Goal: Register for event/course

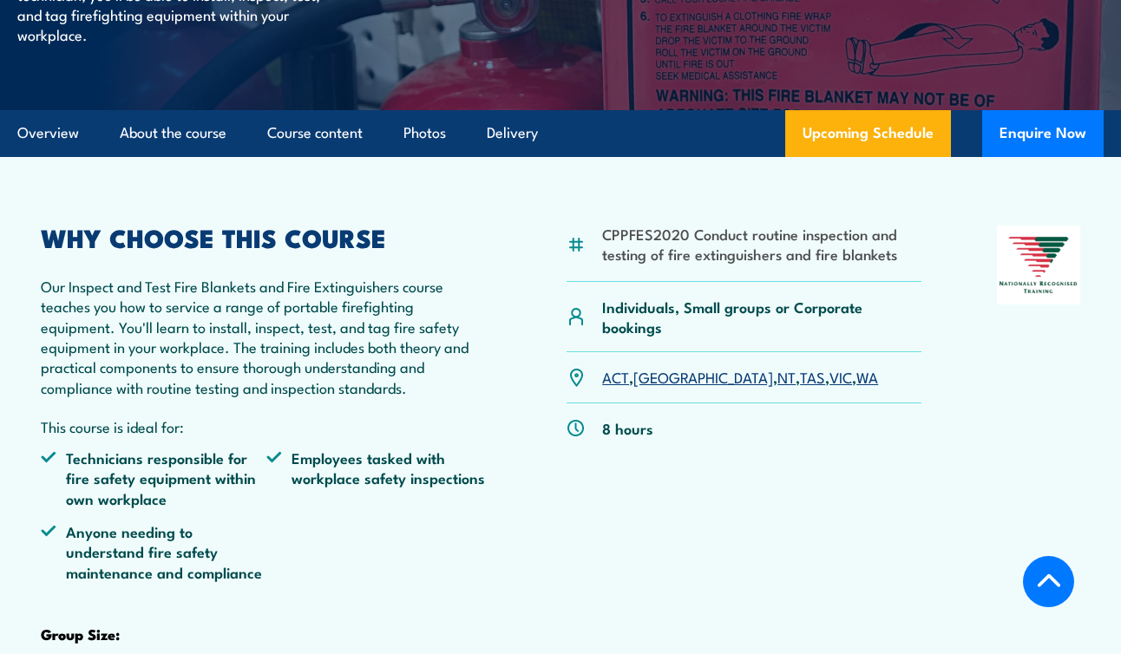
scroll to position [384, 0]
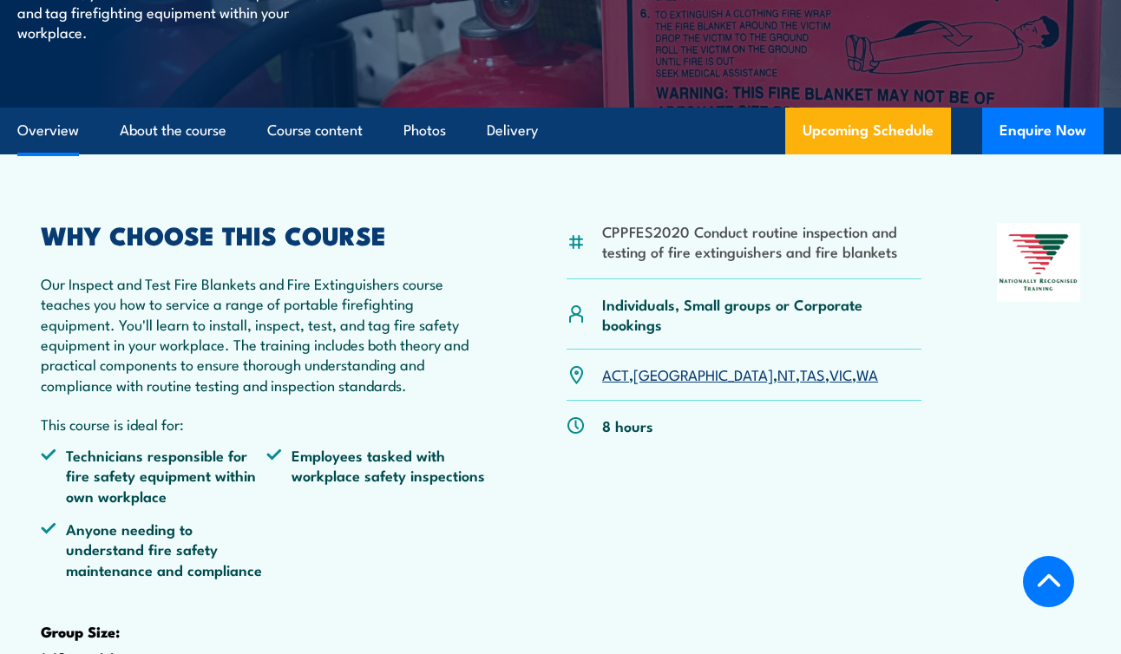
click at [830, 384] on link "VIC" at bounding box center [841, 374] width 23 height 21
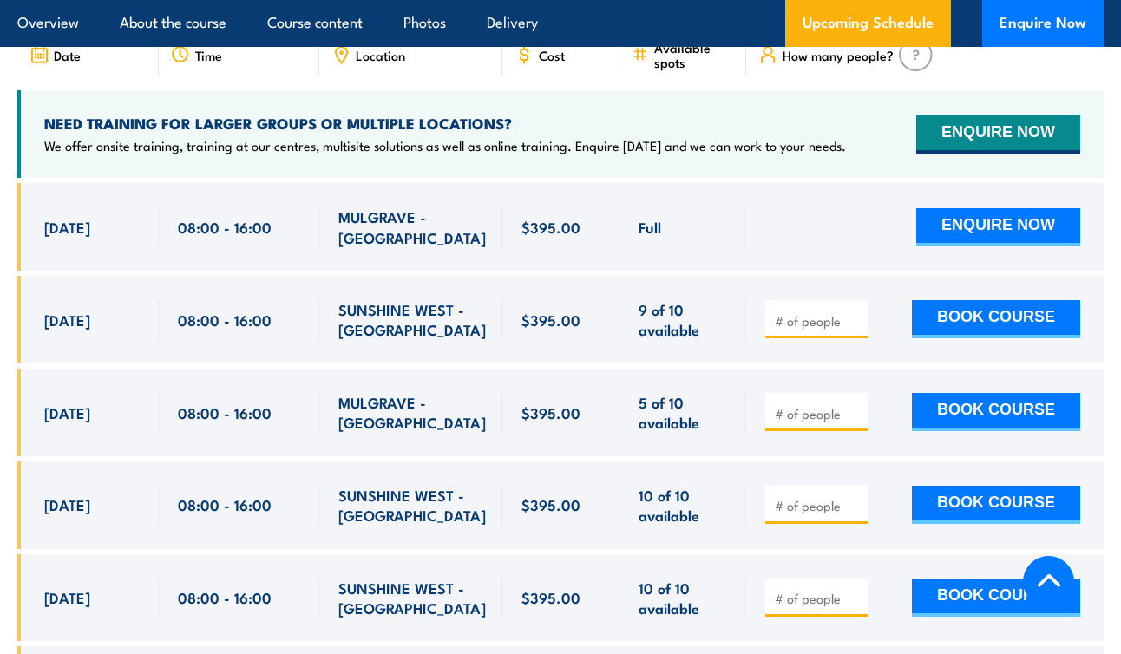
scroll to position [3207, 0]
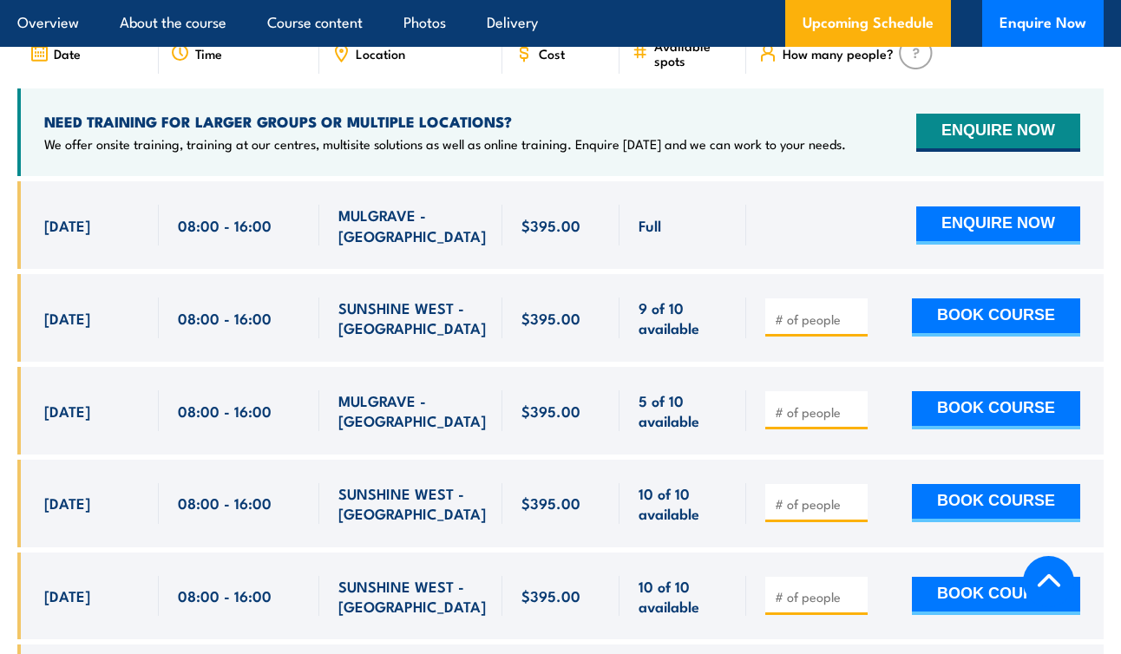
drag, startPoint x: 39, startPoint y: 419, endPoint x: 719, endPoint y: 430, distance: 679.6
click at [719, 430] on div "[DATE] 08:00 - 08:00" at bounding box center [560, 411] width 1087 height 88
click at [719, 430] on span "5 of 10 available" at bounding box center [683, 411] width 89 height 41
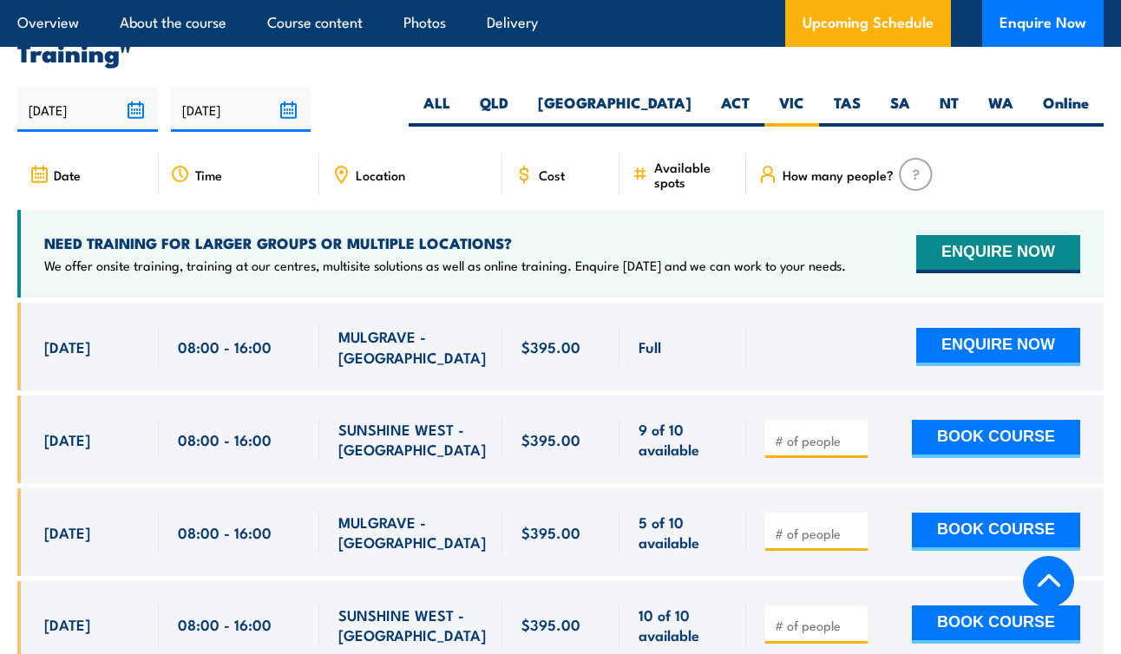
scroll to position [2939, 0]
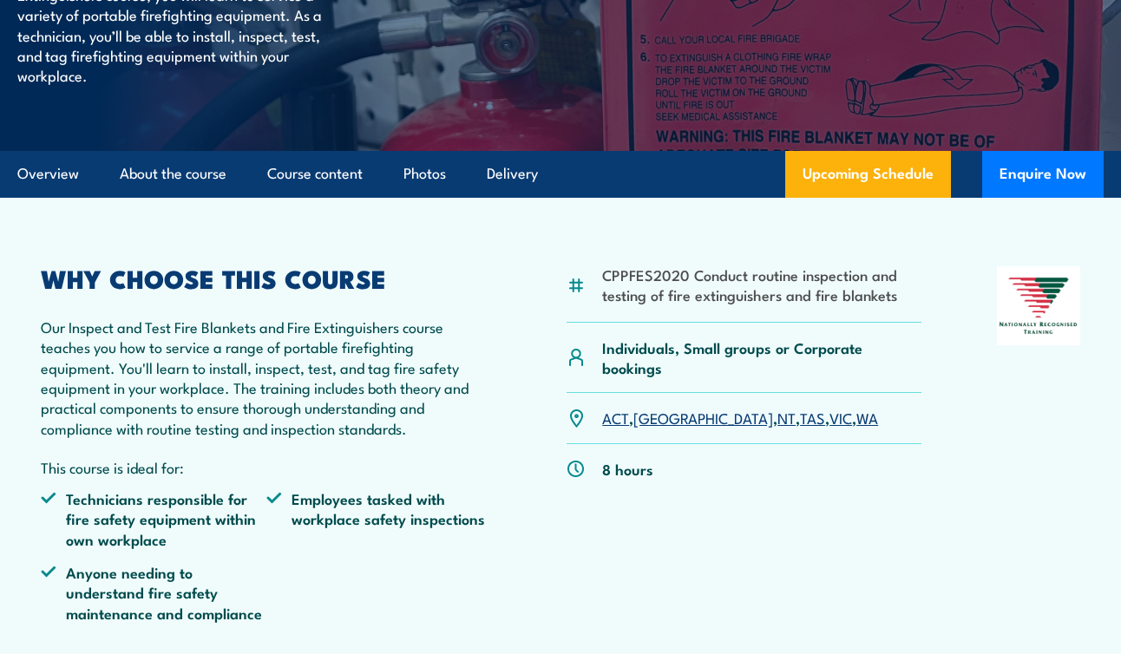
scroll to position [416, 0]
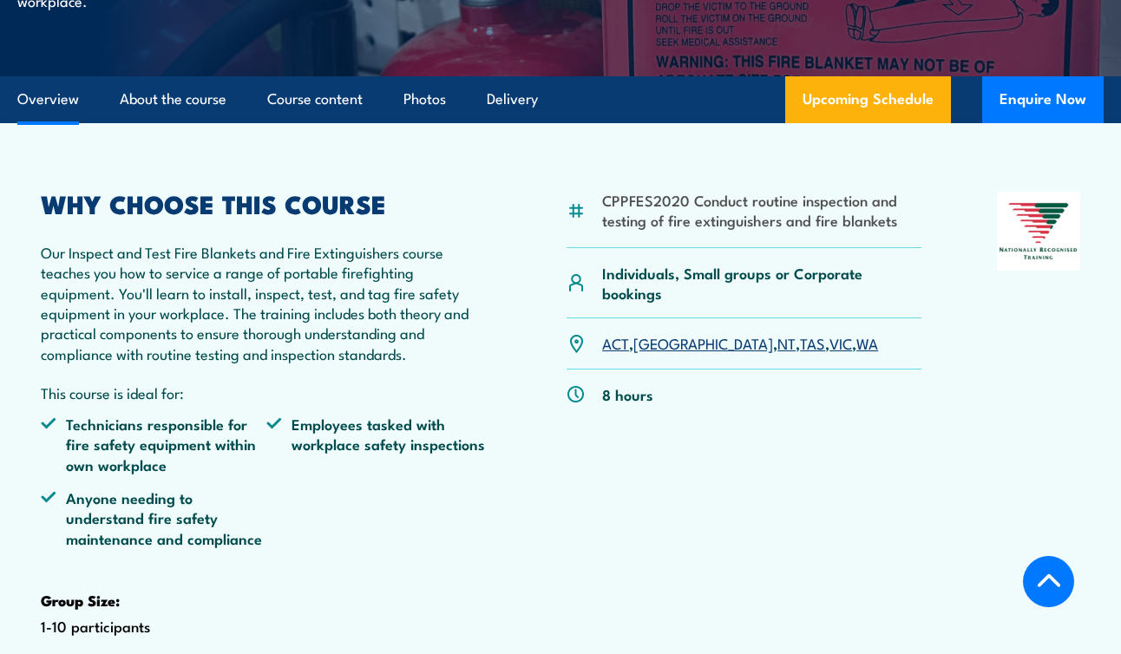
click at [830, 353] on link "VIC" at bounding box center [841, 342] width 23 height 21
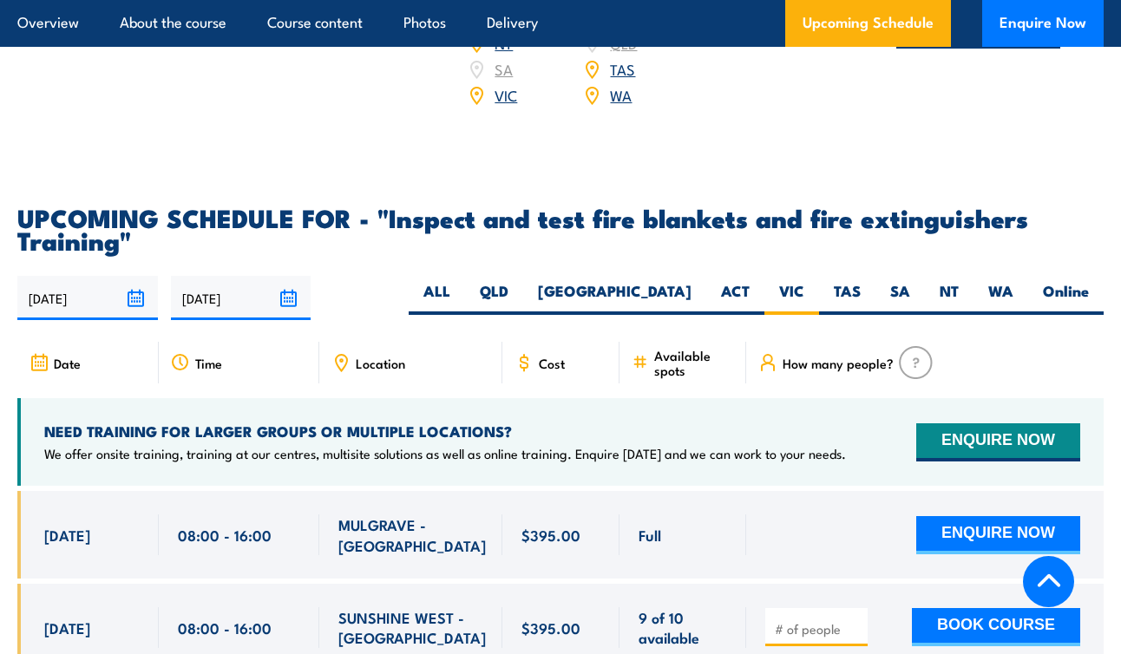
scroll to position [2900, 0]
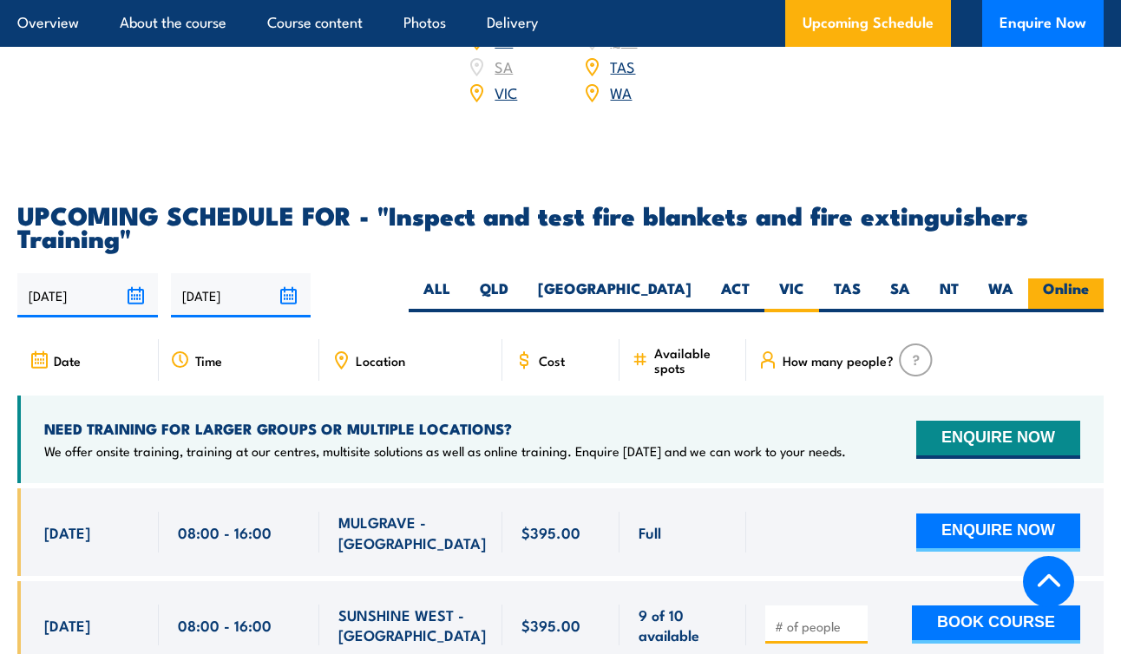
click at [1075, 296] on label "Online" at bounding box center [1066, 296] width 76 height 34
click at [1089, 290] on input "Online" at bounding box center [1094, 284] width 11 height 11
radio input "true"
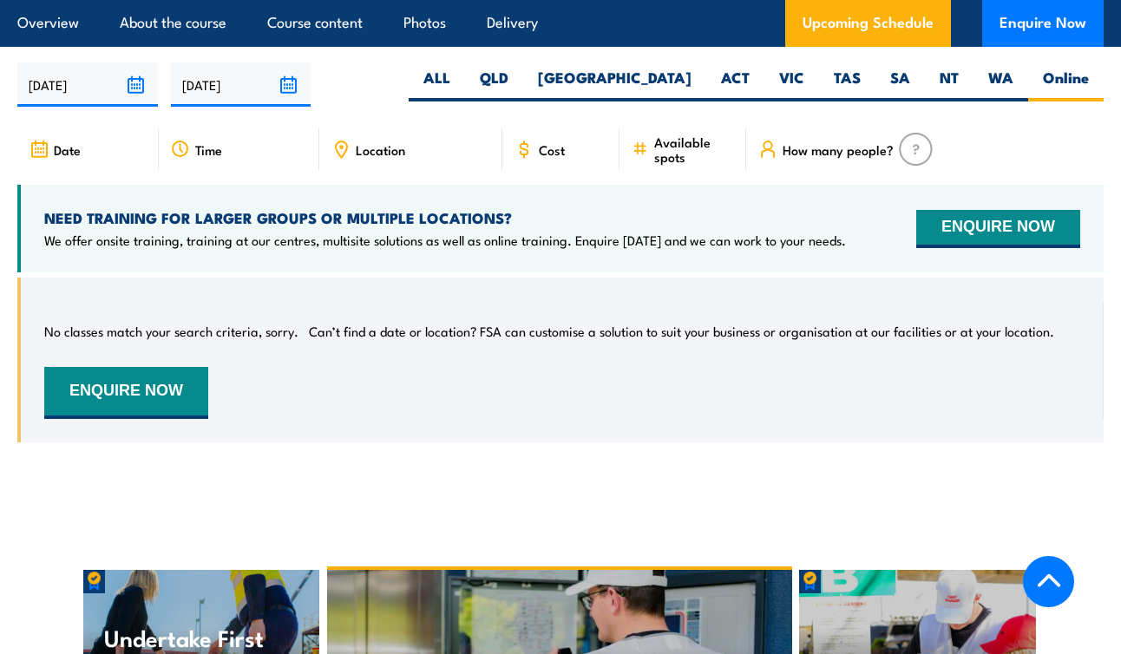
scroll to position [2926, 0]
